Goal: Register for event/course

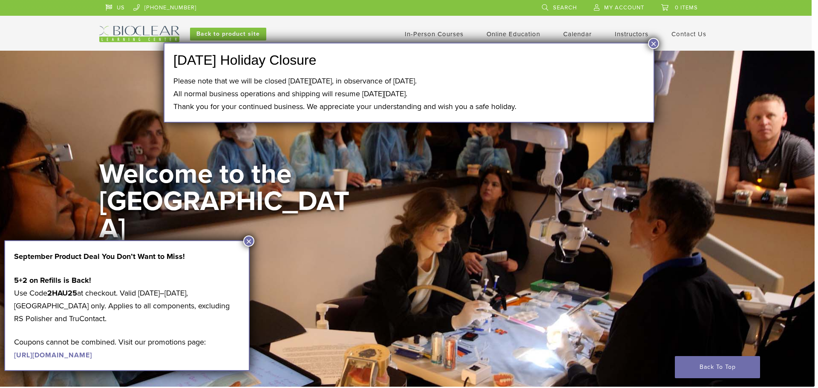
click at [655, 45] on button "×" at bounding box center [653, 43] width 11 height 11
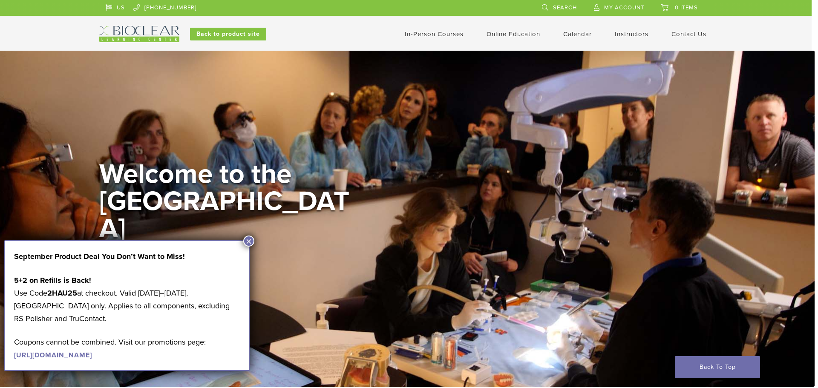
click at [249, 239] on button "×" at bounding box center [248, 241] width 11 height 11
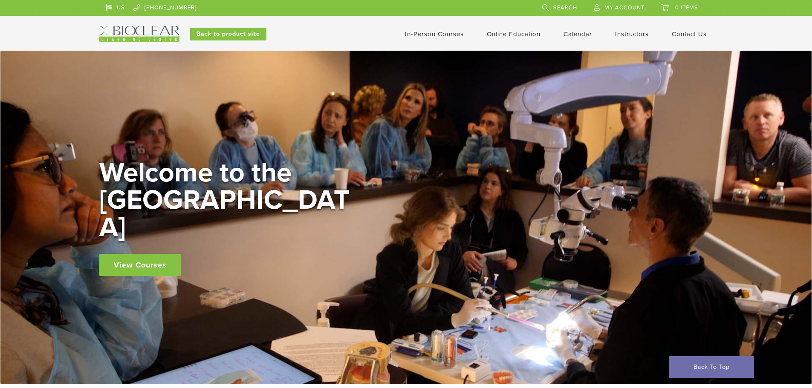
click at [133, 257] on link "View Courses" at bounding box center [140, 265] width 82 height 22
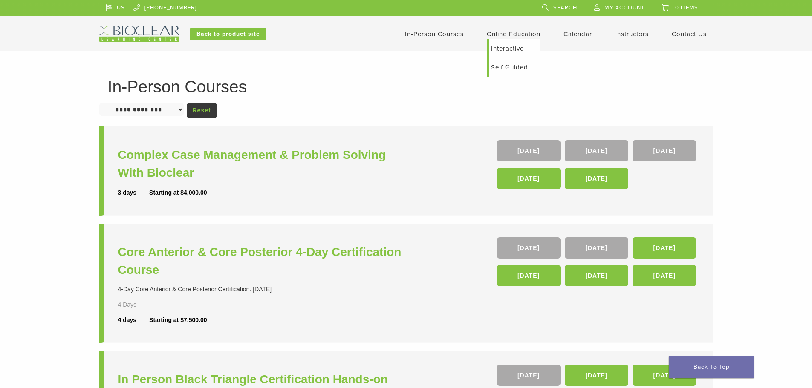
click at [508, 34] on link "Online Education" at bounding box center [514, 34] width 54 height 8
click at [507, 66] on link "Self Guided" at bounding box center [515, 67] width 52 height 19
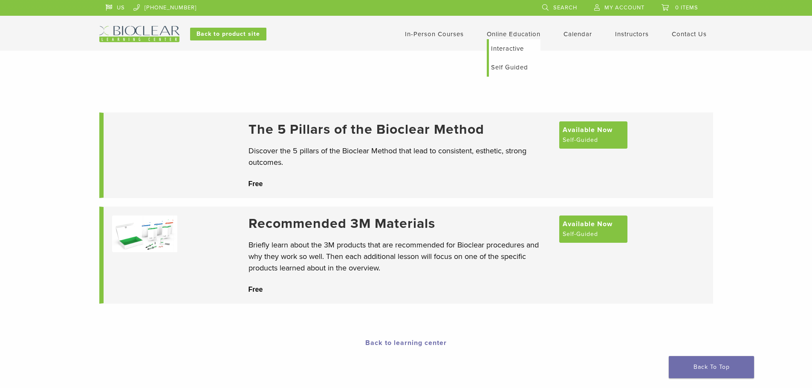
click at [502, 47] on link "Interactive" at bounding box center [515, 48] width 52 height 19
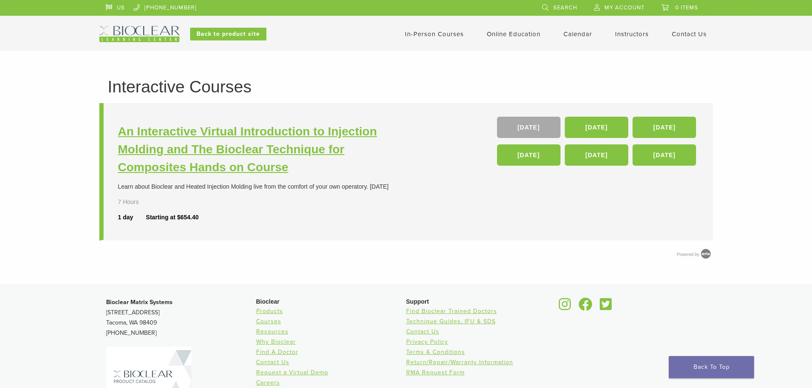
click at [193, 153] on h3 "An Interactive Virtual Introduction to Injection Molding and The Bioclear Techn…" at bounding box center [263, 150] width 290 height 54
